Goal: Task Accomplishment & Management: Complete application form

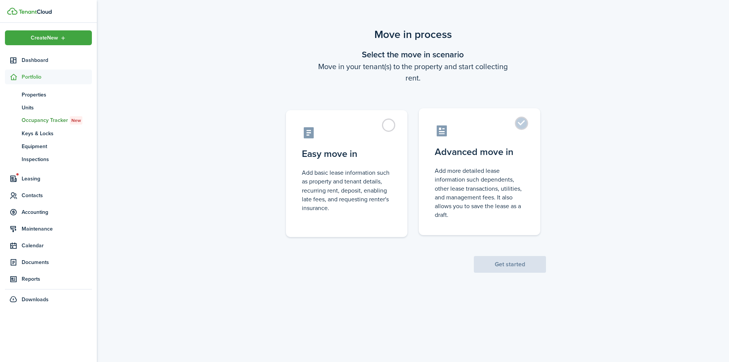
click at [525, 134] on label "Advanced move in Add more detailed lease information such dependents, other lea…" at bounding box center [480, 171] width 122 height 127
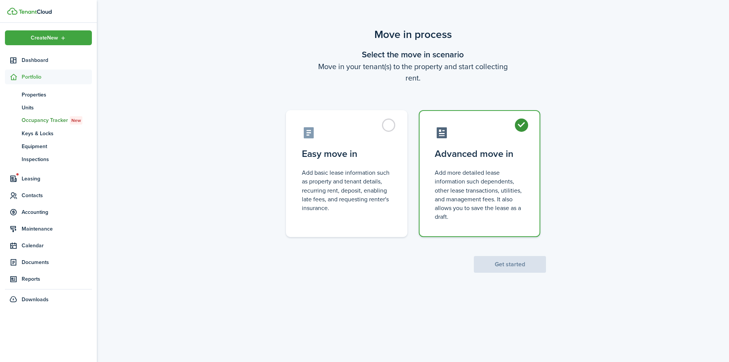
radio input "true"
click at [524, 270] on button "Get started" at bounding box center [510, 264] width 72 height 17
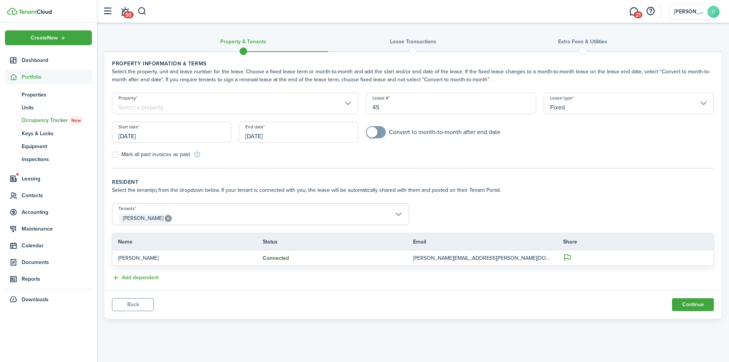
click at [230, 107] on input "Property" at bounding box center [235, 103] width 246 height 21
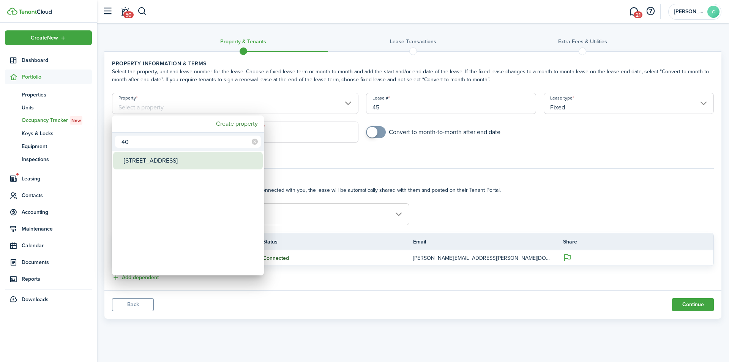
type input "40"
click at [212, 162] on div "[STREET_ADDRESS]" at bounding box center [191, 160] width 134 height 17
type input "[STREET_ADDRESS]"
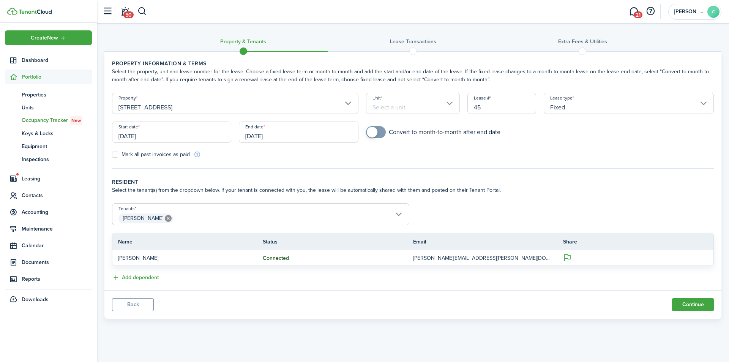
click at [415, 106] on input "Unit" at bounding box center [413, 103] width 94 height 21
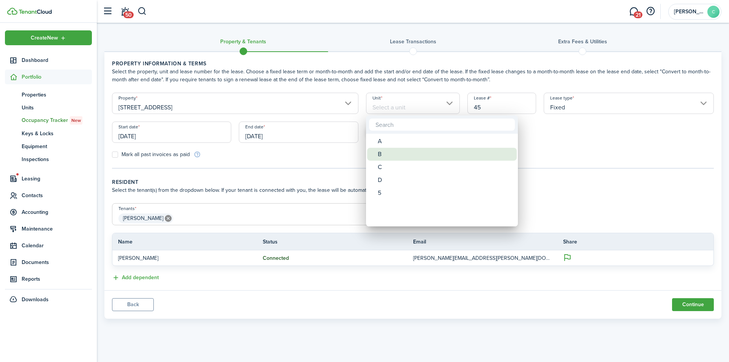
click at [396, 155] on div "B" at bounding box center [445, 154] width 134 height 13
type input "B"
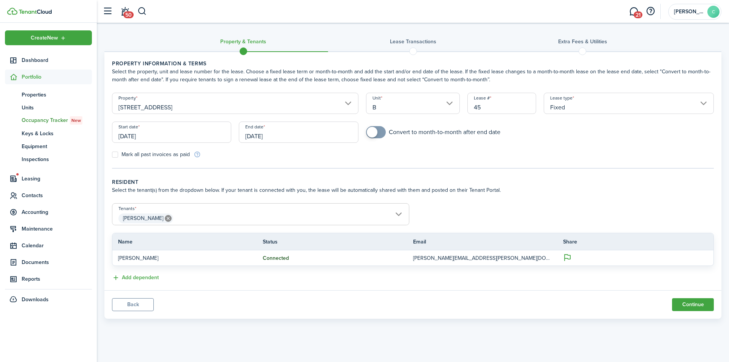
click at [184, 137] on input "[DATE]" at bounding box center [171, 132] width 119 height 21
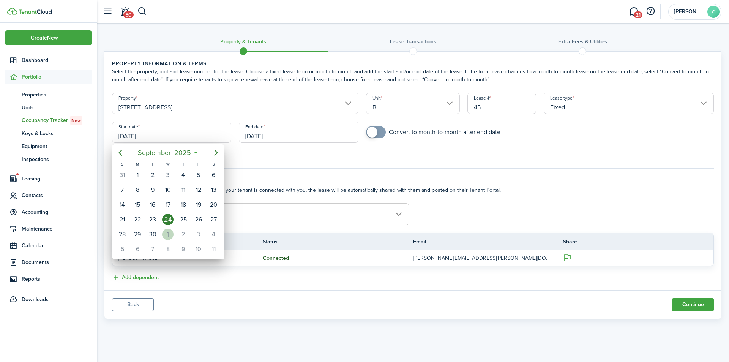
click at [166, 233] on div "1" at bounding box center [167, 234] width 11 height 11
type input "[DATE]"
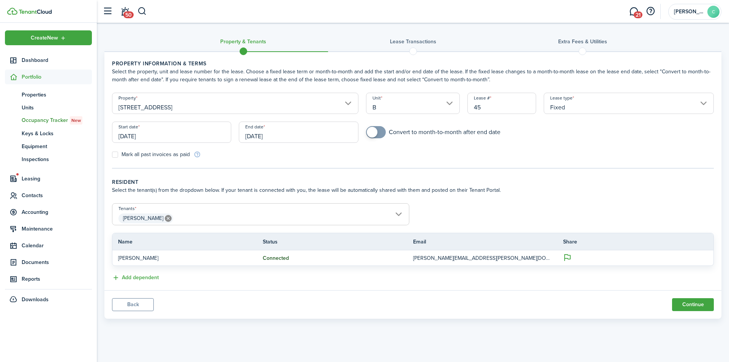
click at [325, 136] on input "[DATE]" at bounding box center [298, 132] width 119 height 21
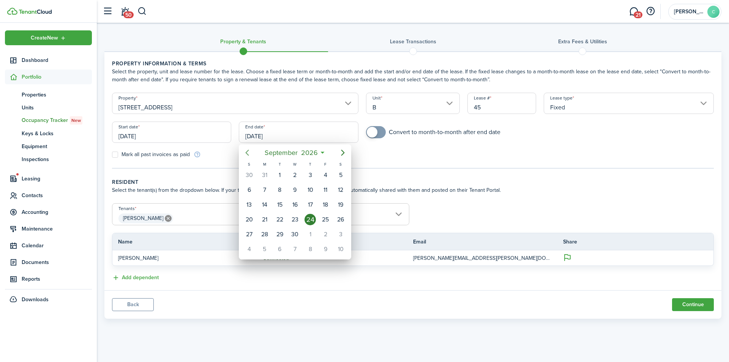
click at [248, 154] on icon "Previous page" at bounding box center [247, 153] width 3 height 6
click at [246, 251] on div "31" at bounding box center [248, 248] width 11 height 11
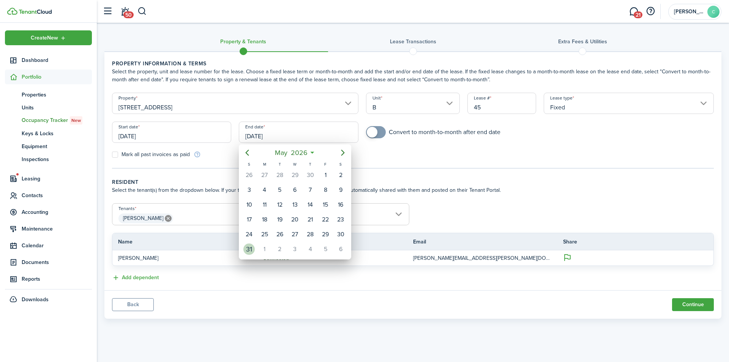
type input "[DATE]"
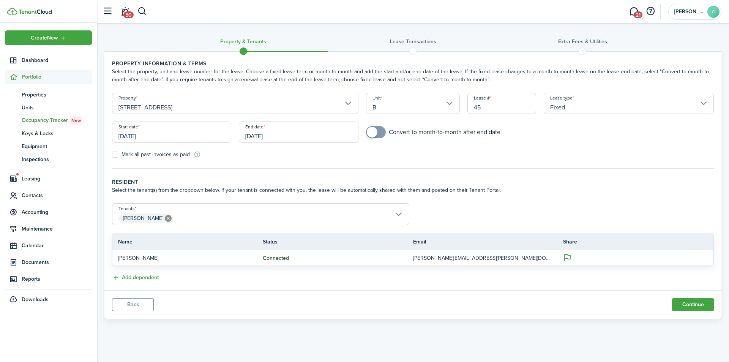
checkbox input "true"
click at [380, 131] on span at bounding box center [376, 132] width 8 height 12
click at [688, 305] on button "Continue" at bounding box center [693, 304] width 42 height 13
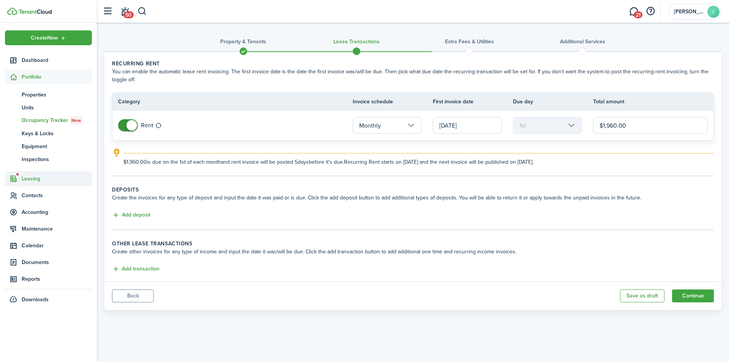
click at [33, 179] on span "Leasing" at bounding box center [57, 179] width 70 height 8
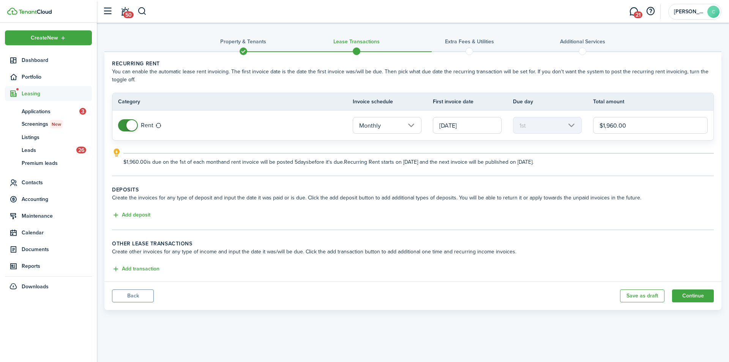
click at [639, 128] on input "$1,960.00" at bounding box center [650, 125] width 115 height 17
click at [629, 124] on input "$1,960.00" at bounding box center [650, 125] width 115 height 17
type input "$1,750.00"
click at [131, 213] on button "Add deposit" at bounding box center [131, 215] width 38 height 9
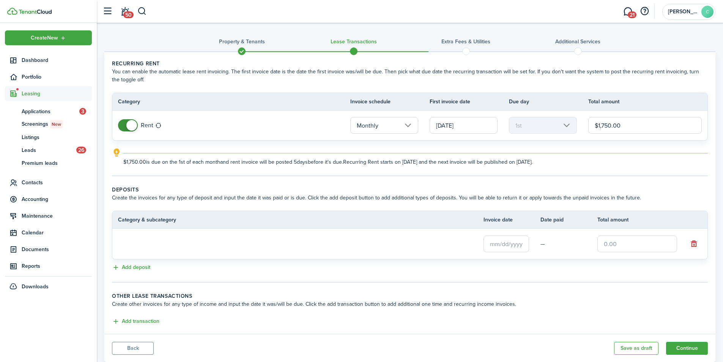
click at [170, 243] on loading-skeleton at bounding box center [194, 243] width 152 height 17
click at [170, 243] on input "Deposit" at bounding box center [194, 243] width 152 height 17
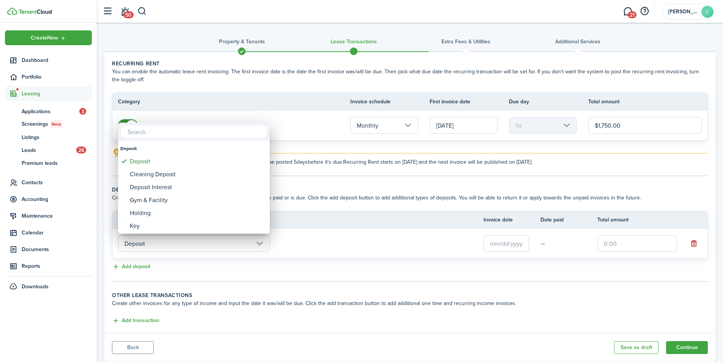
click at [170, 243] on div at bounding box center [361, 180] width 845 height 483
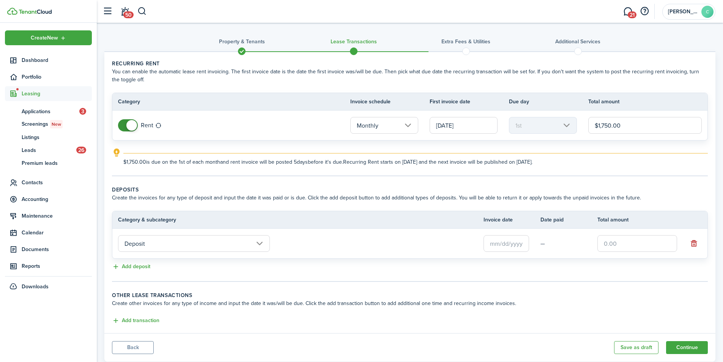
click at [492, 249] on input "text" at bounding box center [507, 243] width 46 height 17
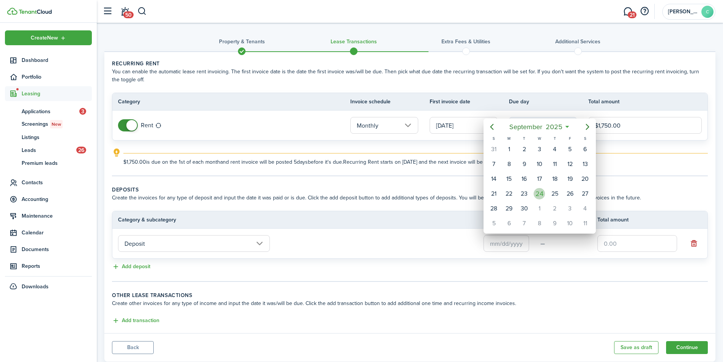
click at [538, 196] on div "24" at bounding box center [539, 193] width 11 height 11
type input "[DATE]"
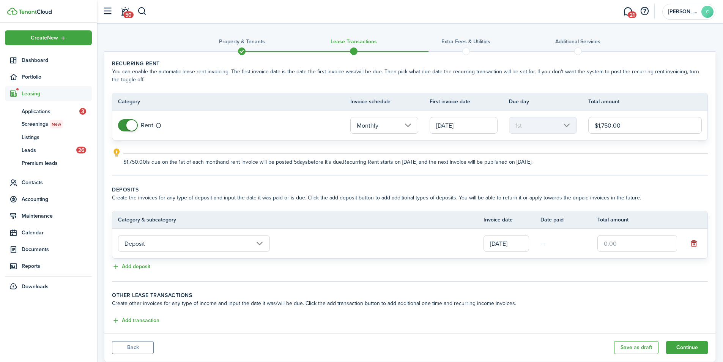
click at [622, 248] on input "text" at bounding box center [638, 243] width 80 height 17
type input "$"
type input "$1,750.00"
click at [687, 346] on button "Continue" at bounding box center [687, 347] width 42 height 13
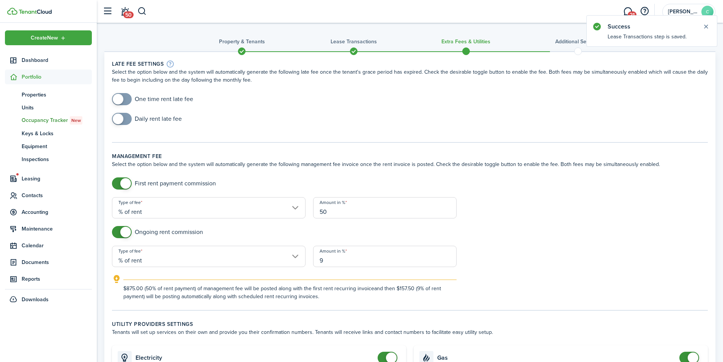
checkbox input "true"
click at [122, 99] on span at bounding box center [118, 99] width 11 height 11
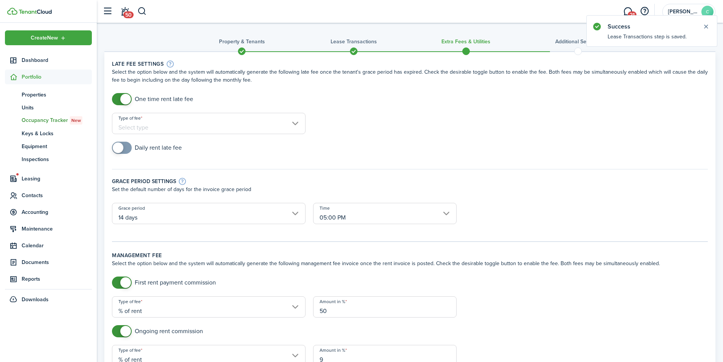
click at [190, 129] on input "Type of fee" at bounding box center [209, 123] width 194 height 21
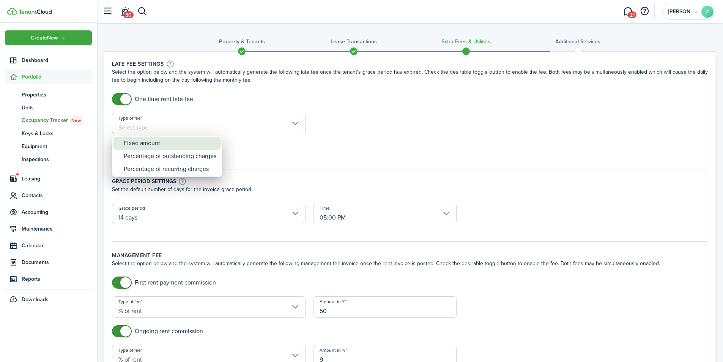
click at [193, 143] on div "Fixed amount" at bounding box center [170, 143] width 93 height 13
type input "Fixed amount"
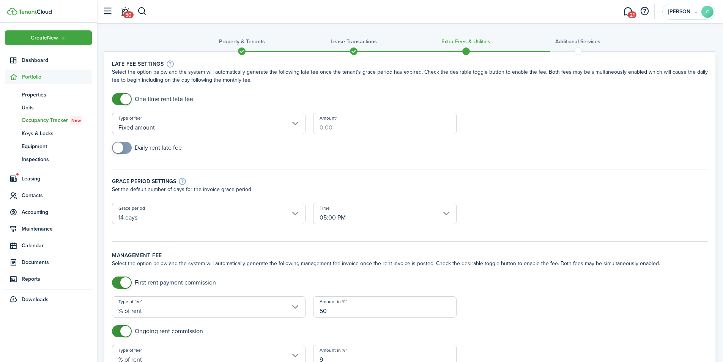
click at [319, 125] on input "Amount" at bounding box center [385, 123] width 144 height 21
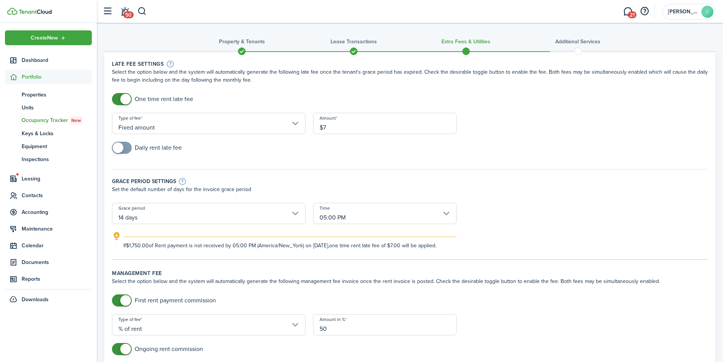
type input "$"
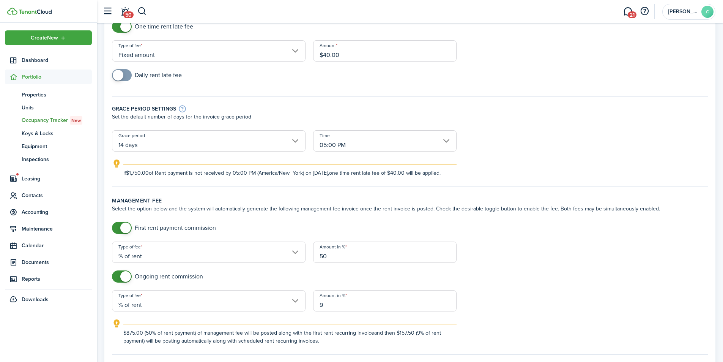
scroll to position [76, 0]
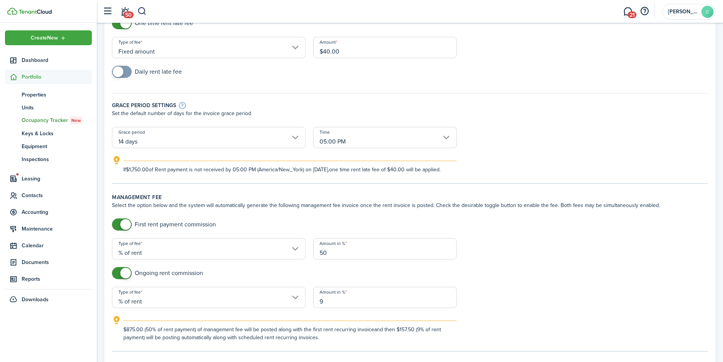
click at [265, 141] on input "14 days" at bounding box center [209, 137] width 194 height 21
type input "$40.00"
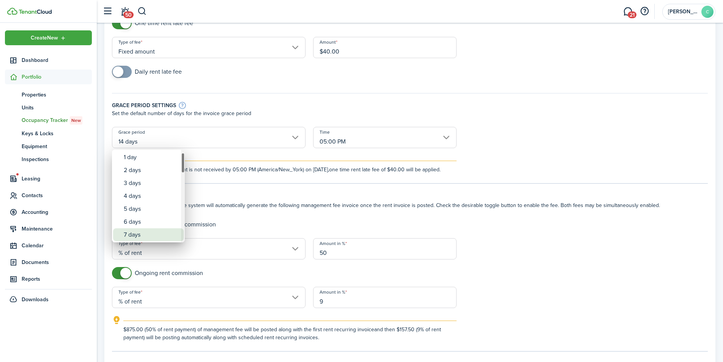
click at [144, 238] on div "7 days" at bounding box center [151, 234] width 55 height 13
type input "7 days"
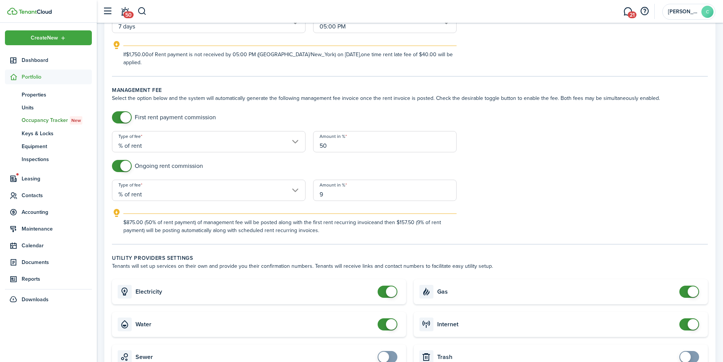
scroll to position [228, 0]
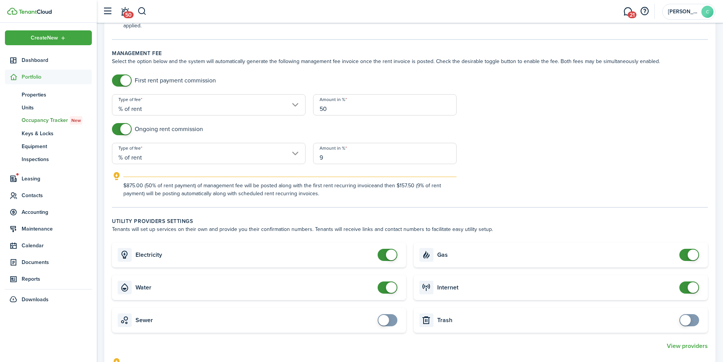
click at [350, 113] on input "50" at bounding box center [385, 104] width 144 height 21
click at [351, 110] on input "50" at bounding box center [385, 104] width 144 height 21
type input "18"
click at [352, 157] on input "9" at bounding box center [385, 153] width 144 height 21
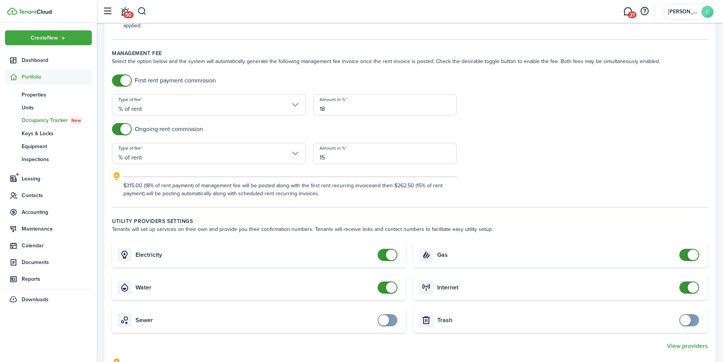
type input "15"
click at [503, 152] on form "First rent payment commission Type of fee % of rent Amount in % 18 Ongoing rent…" at bounding box center [410, 135] width 604 height 123
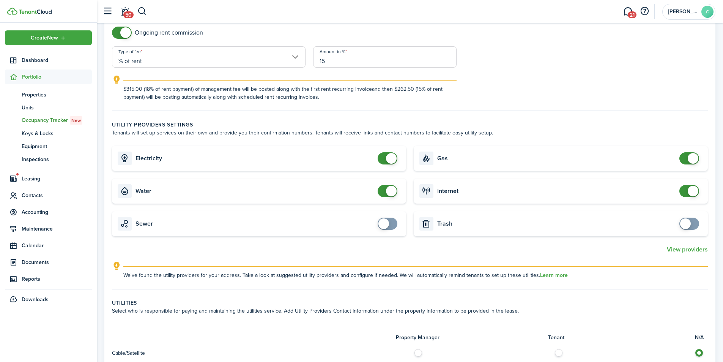
scroll to position [342, 0]
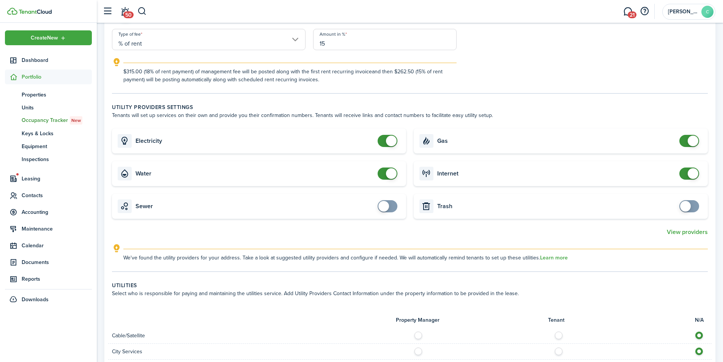
click at [693, 174] on span at bounding box center [693, 173] width 11 height 11
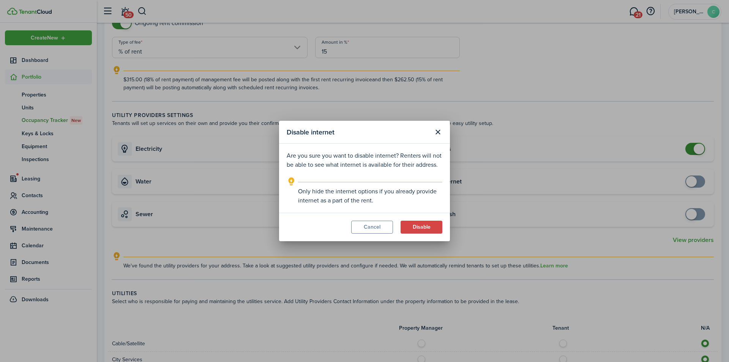
click at [691, 143] on div "Disable internet Are you sure you want to disable internet? Renters will not be…" at bounding box center [364, 181] width 729 height 362
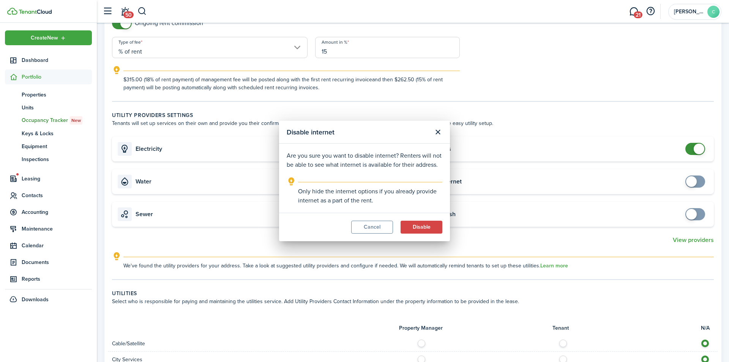
checkbox input "true"
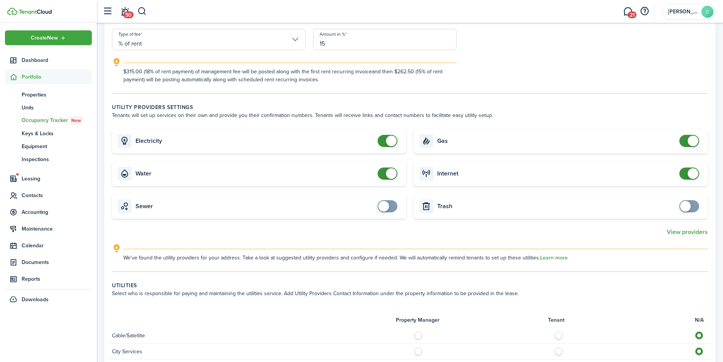
checkbox input "false"
click at [697, 139] on span at bounding box center [693, 141] width 11 height 11
checkbox input "false"
click at [691, 171] on span at bounding box center [693, 173] width 11 height 11
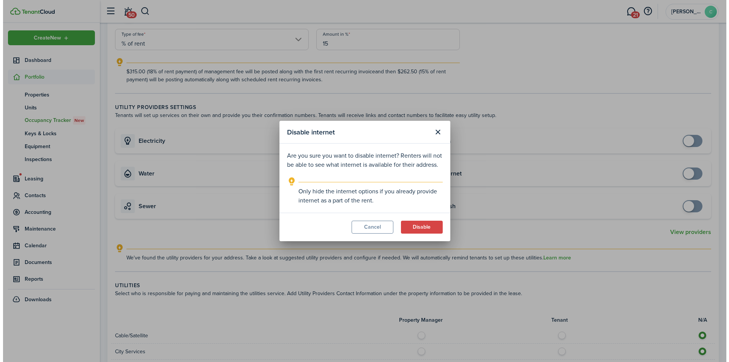
scroll to position [334, 0]
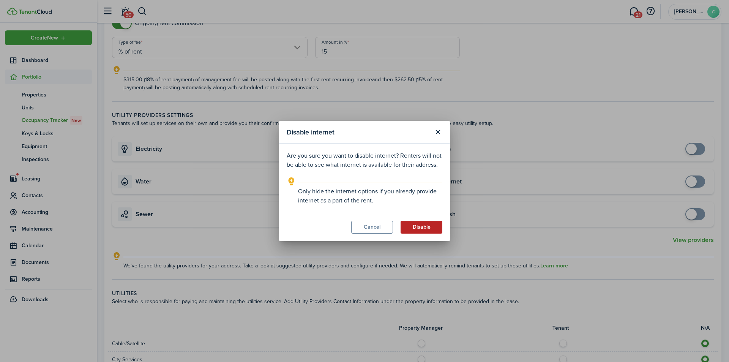
click at [423, 226] on button "Disable" at bounding box center [422, 227] width 42 height 13
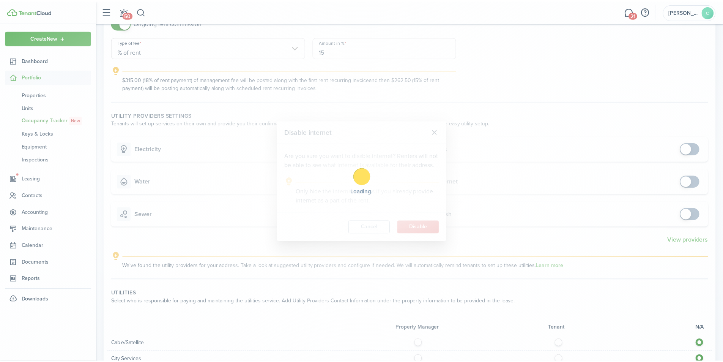
scroll to position [342, 0]
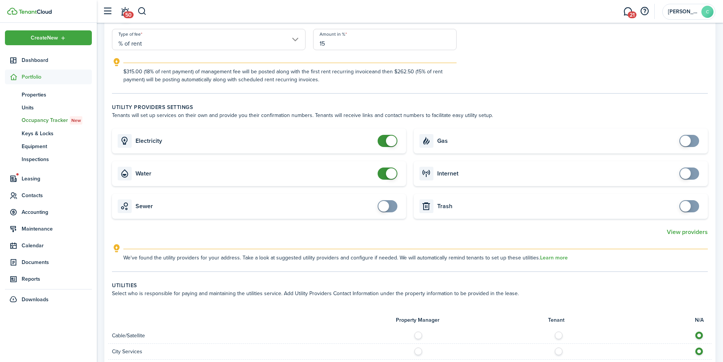
click at [389, 172] on span at bounding box center [391, 173] width 11 height 11
checkbox input "false"
click at [391, 173] on span at bounding box center [391, 173] width 11 height 11
checkbox input "false"
click at [391, 143] on span at bounding box center [391, 141] width 11 height 11
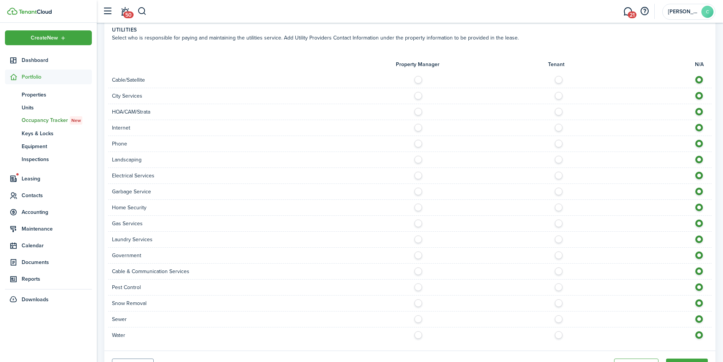
scroll to position [635, 0]
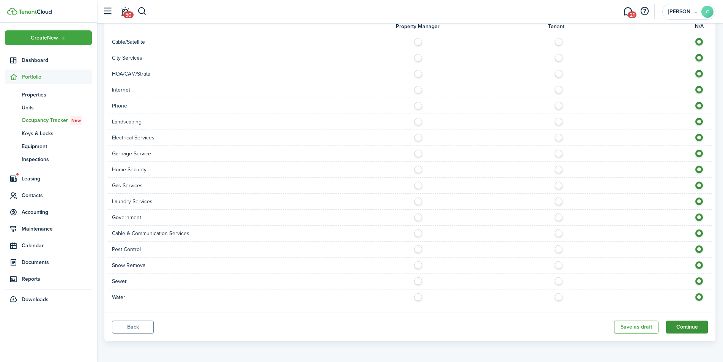
click at [689, 329] on button "Continue" at bounding box center [687, 326] width 42 height 13
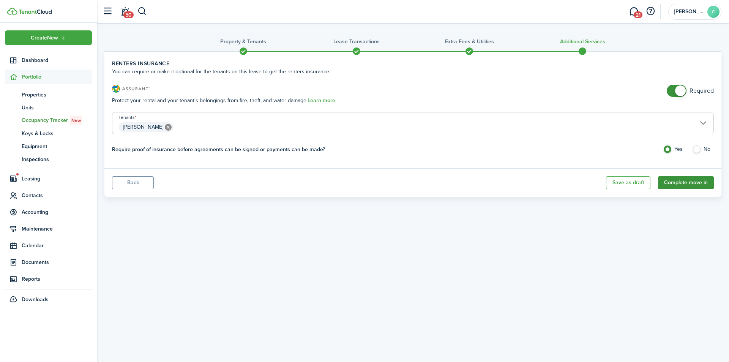
click at [677, 181] on button "Complete move in" at bounding box center [686, 182] width 56 height 13
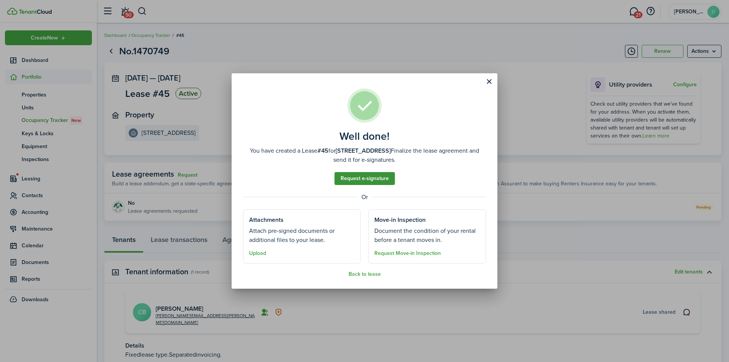
click at [371, 179] on link "Request e-signature" at bounding box center [365, 178] width 60 height 13
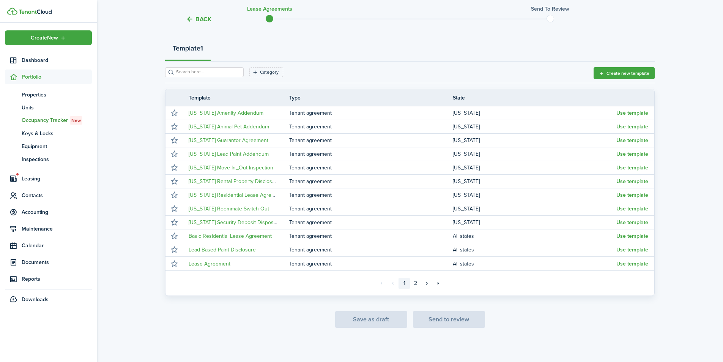
scroll to position [82, 0]
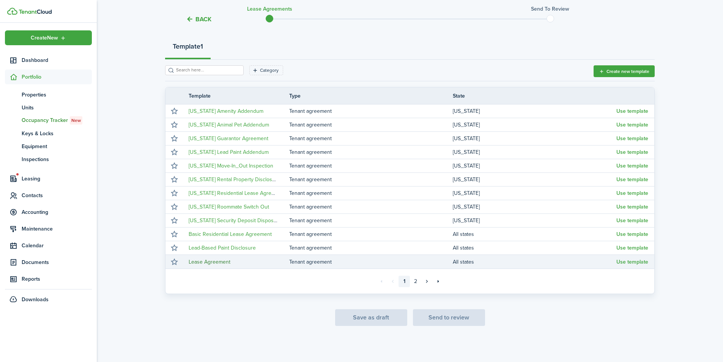
click at [215, 265] on link "Lease Agreement" at bounding box center [210, 262] width 42 height 8
